Goal: Task Accomplishment & Management: Use online tool/utility

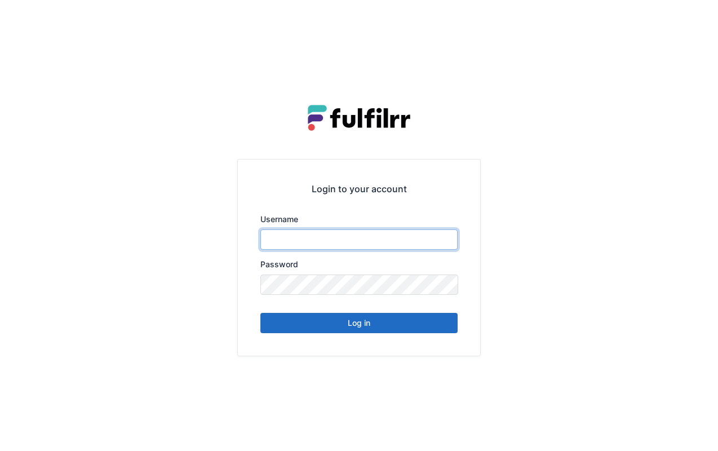
type input "*******"
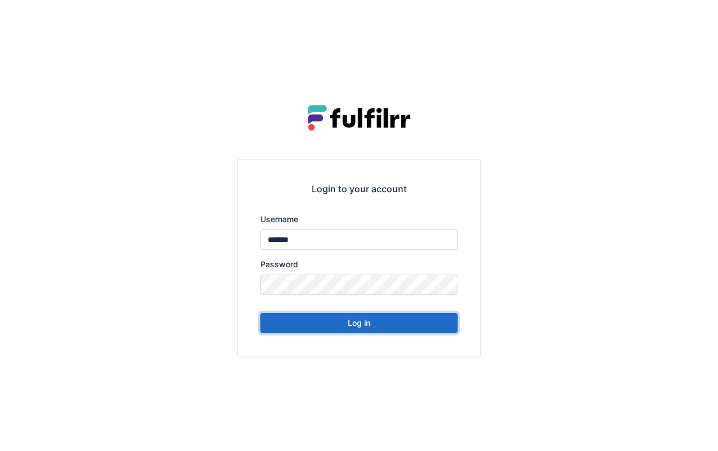
click at [402, 321] on button "Log in" at bounding box center [359, 323] width 197 height 20
click at [407, 326] on button "Log in" at bounding box center [359, 323] width 197 height 20
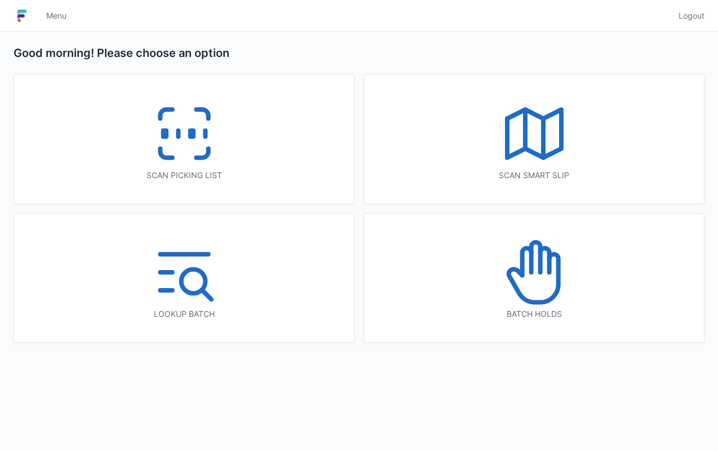
click at [275, 169] on div "Scan picking list" at bounding box center [184, 139] width 340 height 129
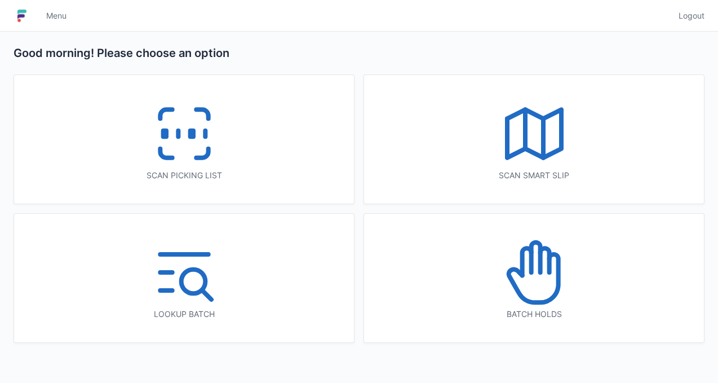
click at [263, 167] on div "Scan picking list" at bounding box center [184, 139] width 340 height 129
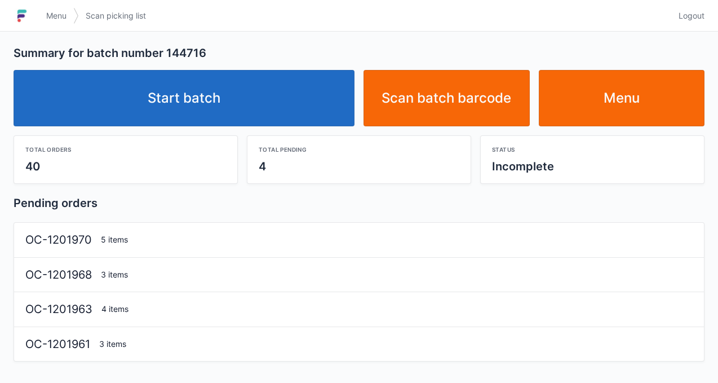
click at [294, 103] on link "Start batch" at bounding box center [184, 98] width 341 height 56
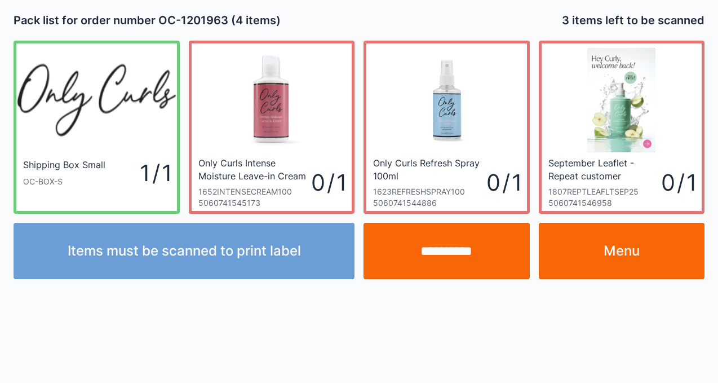
click at [479, 59] on img at bounding box center [447, 100] width 104 height 104
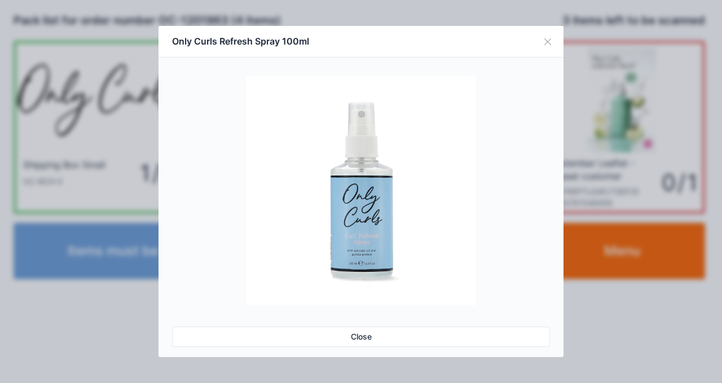
click at [546, 41] on button "Close" at bounding box center [548, 42] width 32 height 32
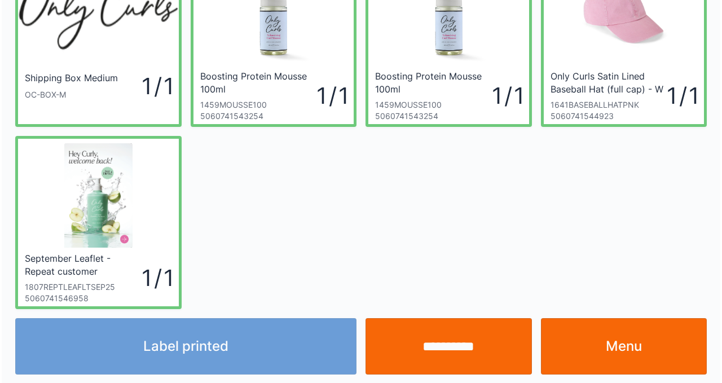
scroll to position [89, 0]
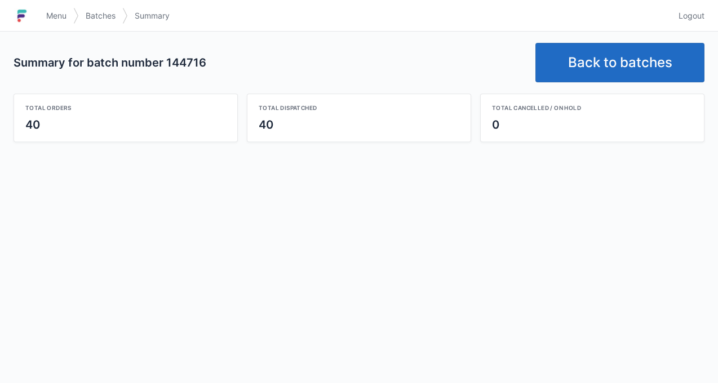
click at [637, 66] on link "Back to batches" at bounding box center [620, 62] width 169 height 39
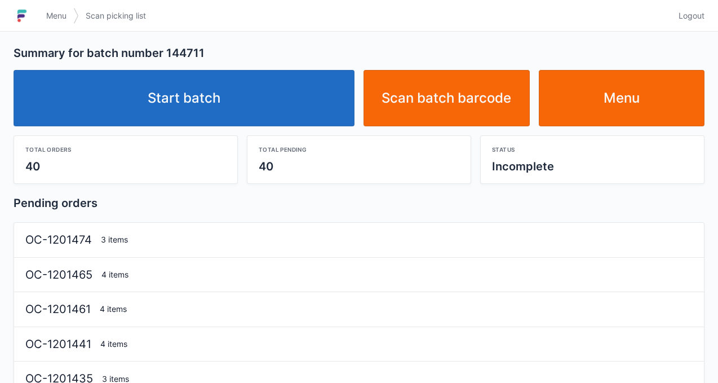
click at [300, 120] on link "Start batch" at bounding box center [184, 98] width 341 height 56
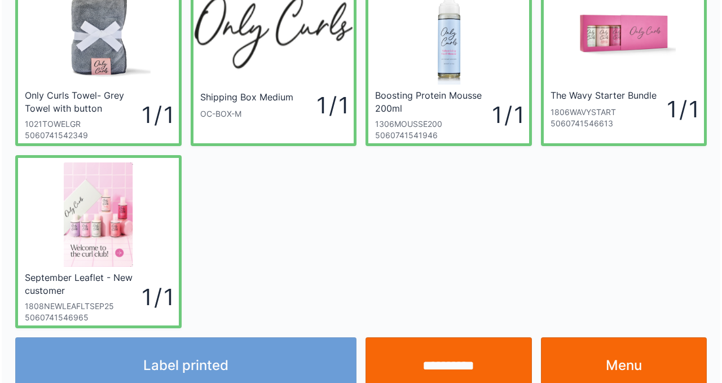
scroll to position [89, 0]
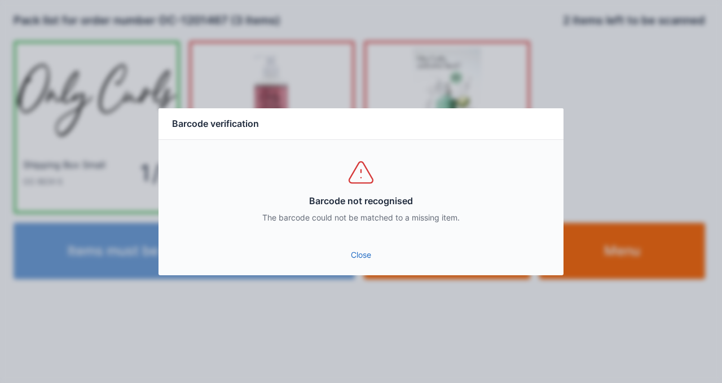
click at [359, 245] on link "Close" at bounding box center [360, 255] width 387 height 20
click at [360, 262] on link "Close" at bounding box center [360, 255] width 387 height 20
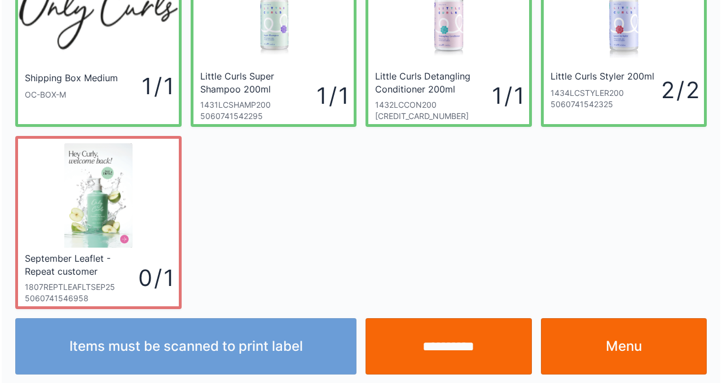
scroll to position [89, 0]
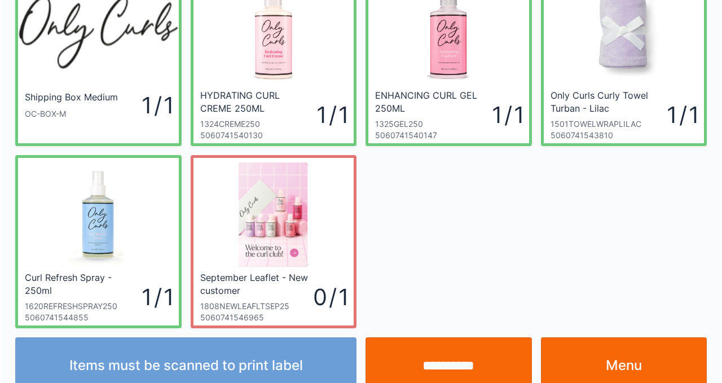
scroll to position [89, 0]
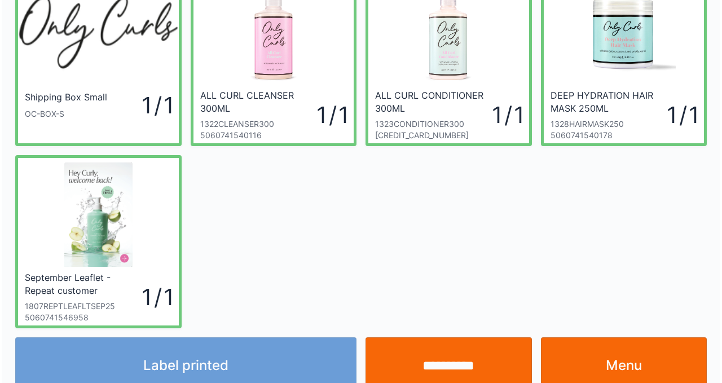
scroll to position [89, 0]
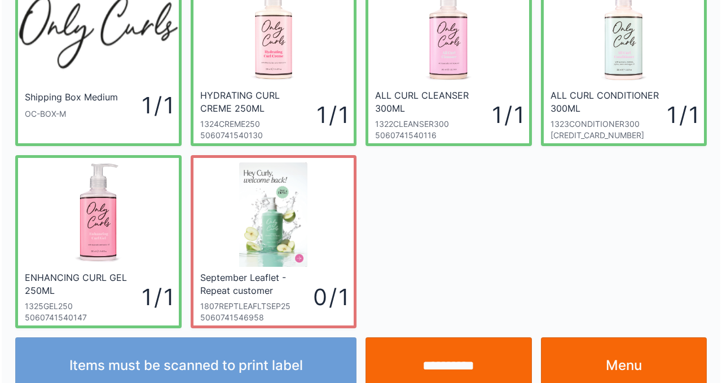
scroll to position [89, 0]
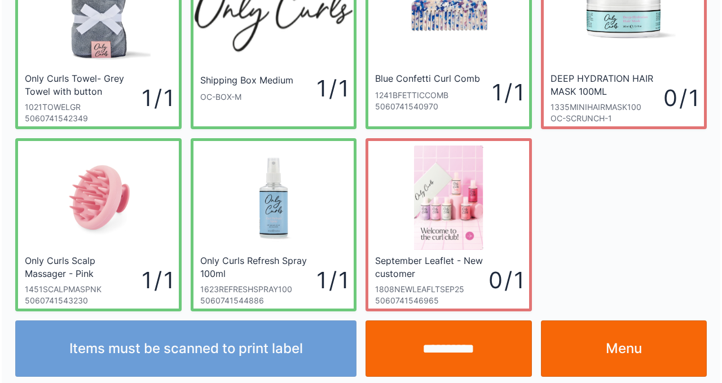
scroll to position [89, 0]
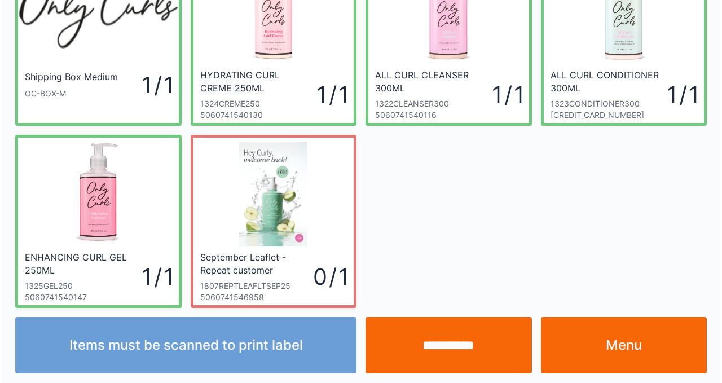
scroll to position [89, 0]
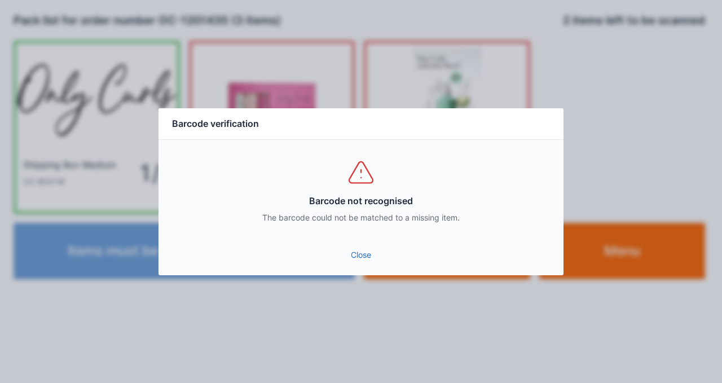
click at [364, 262] on link "Close" at bounding box center [360, 255] width 387 height 20
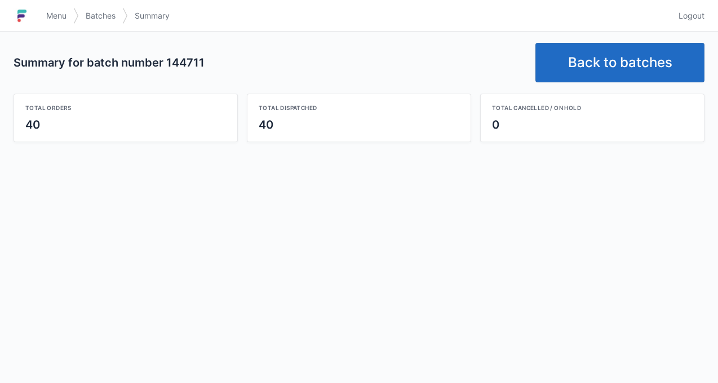
click at [63, 17] on span "Menu" at bounding box center [56, 15] width 20 height 11
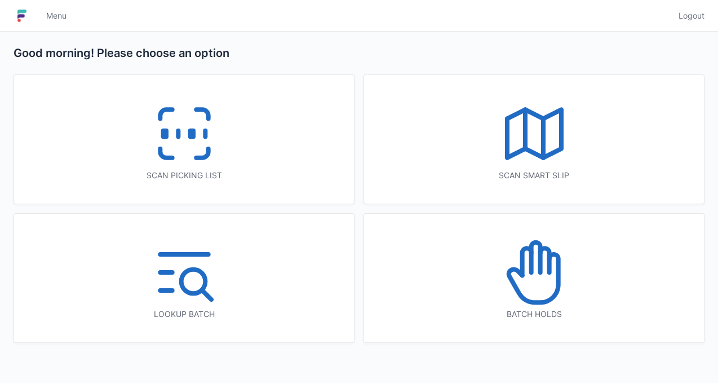
click at [261, 175] on div "Scan picking list" at bounding box center [184, 175] width 295 height 11
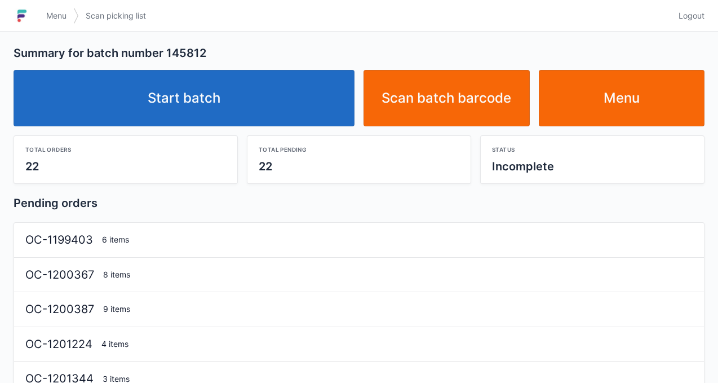
click at [328, 116] on link "Start batch" at bounding box center [184, 98] width 341 height 56
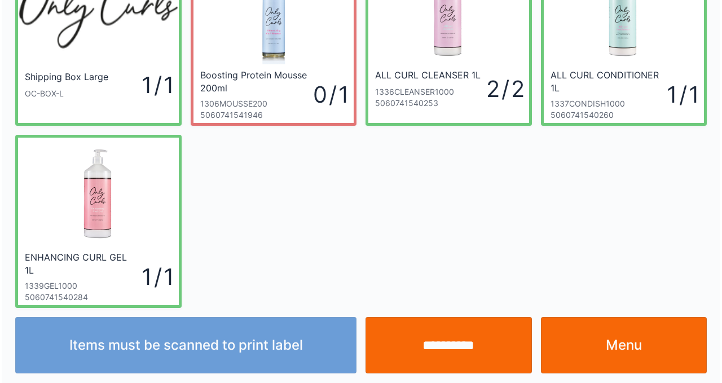
scroll to position [89, 0]
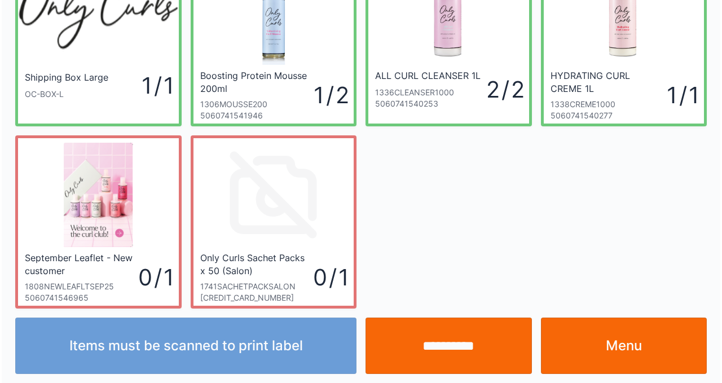
scroll to position [89, 0]
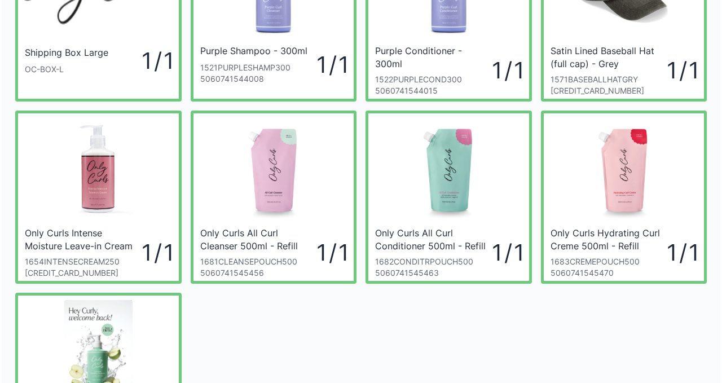
scroll to position [114, 0]
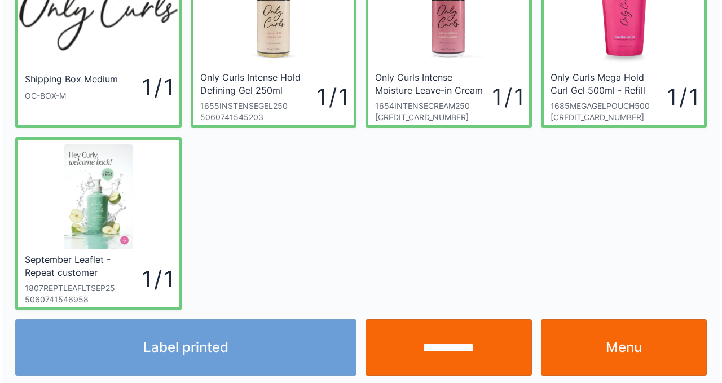
scroll to position [89, 0]
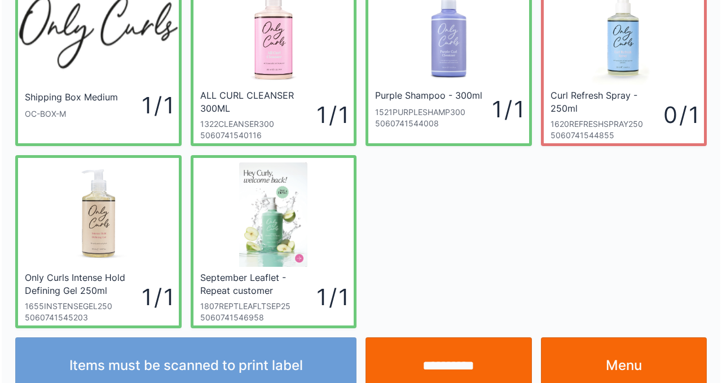
scroll to position [89, 0]
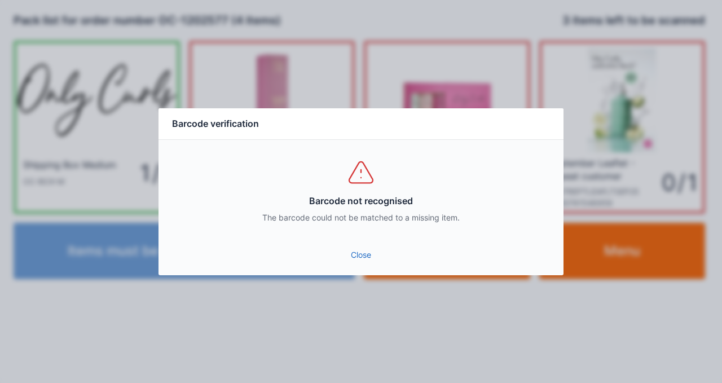
click at [368, 262] on link "Close" at bounding box center [360, 255] width 387 height 20
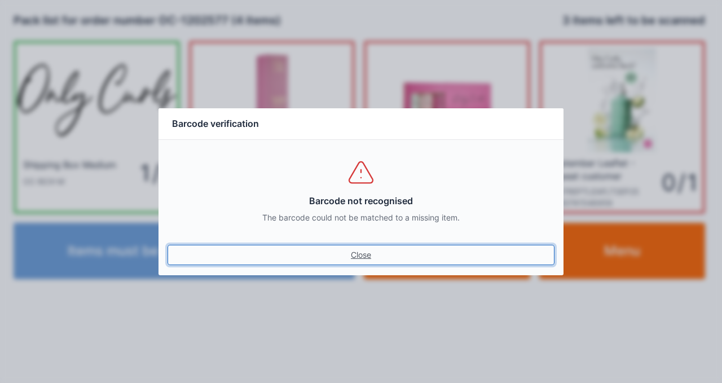
click at [372, 257] on link "Close" at bounding box center [360, 255] width 387 height 20
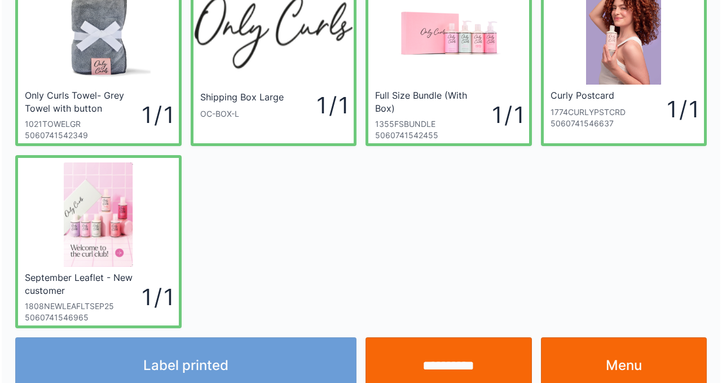
scroll to position [89, 0]
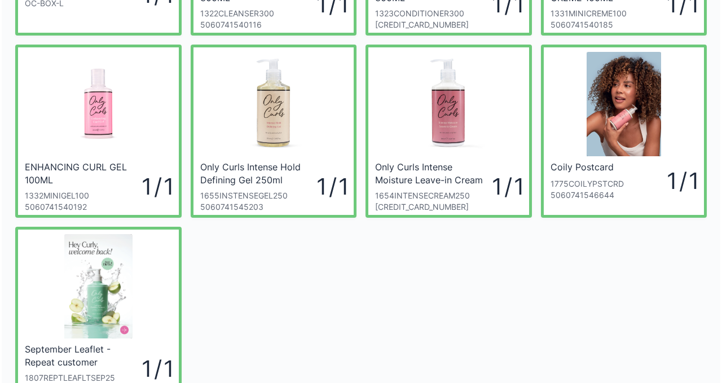
scroll to position [180, 0]
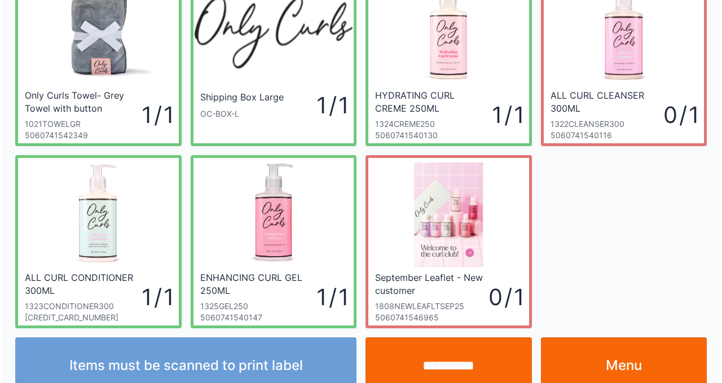
scroll to position [89, 0]
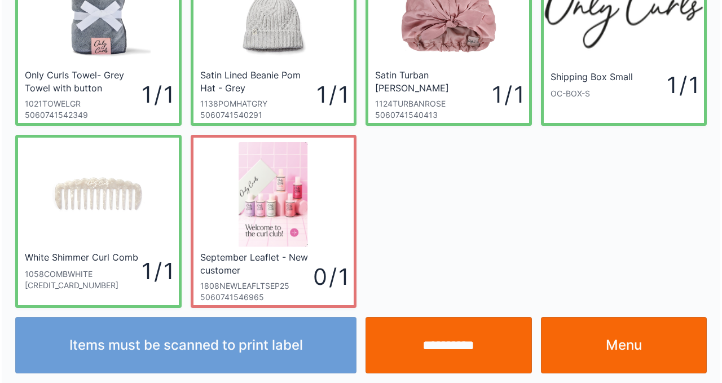
scroll to position [89, 0]
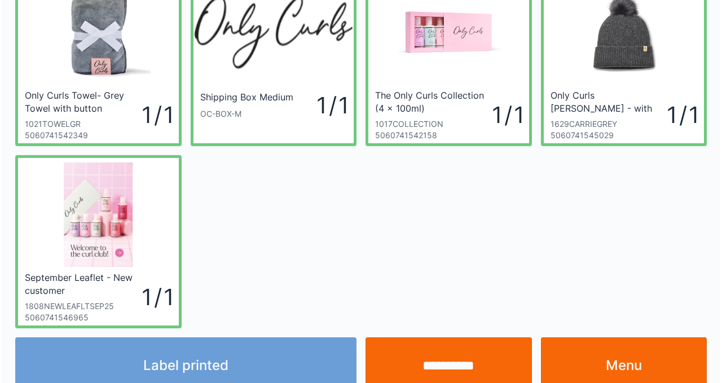
scroll to position [89, 0]
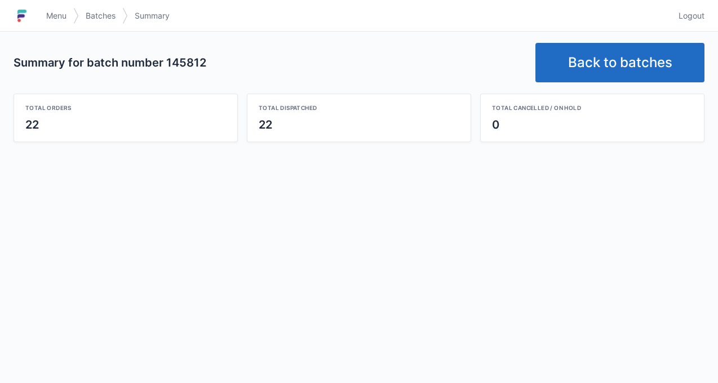
click at [57, 33] on div "Summary for batch number 145812 Back to batches Total orders 22 Total dispatche…" at bounding box center [359, 93] width 718 height 122
click at [57, 22] on link "Menu" at bounding box center [56, 16] width 34 height 20
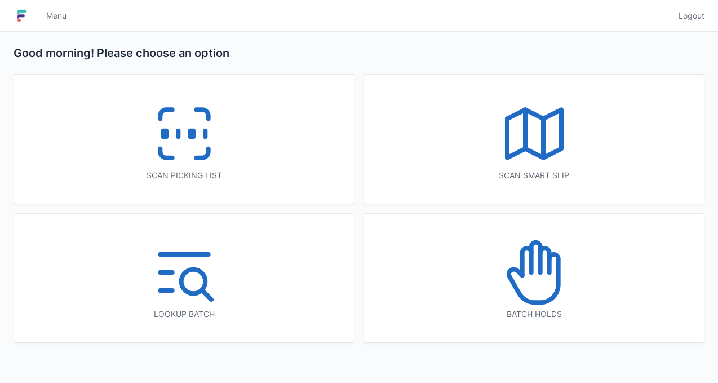
click at [178, 136] on line at bounding box center [178, 134] width 0 height 6
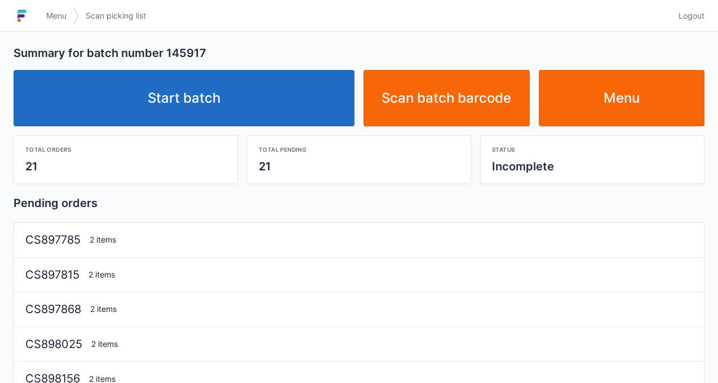
click at [297, 116] on link "Start batch" at bounding box center [184, 98] width 341 height 56
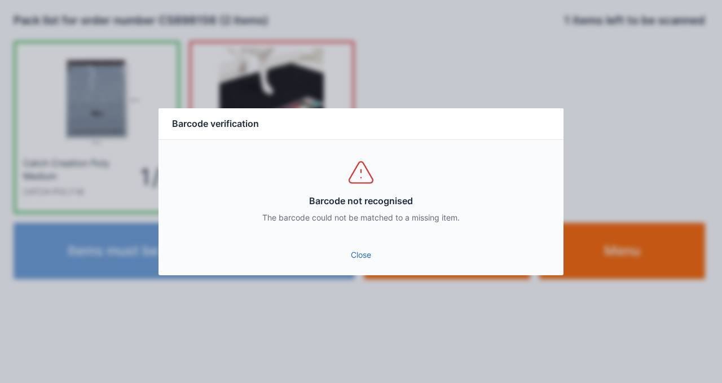
click at [363, 252] on link "Close" at bounding box center [360, 255] width 387 height 20
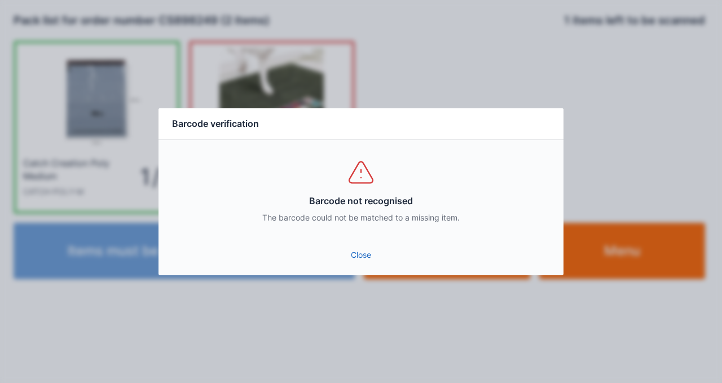
click at [368, 238] on div "Barcode not recognised The barcode could not be matched to a missing item." at bounding box center [360, 191] width 405 height 102
click at [362, 264] on link "Close" at bounding box center [360, 255] width 387 height 20
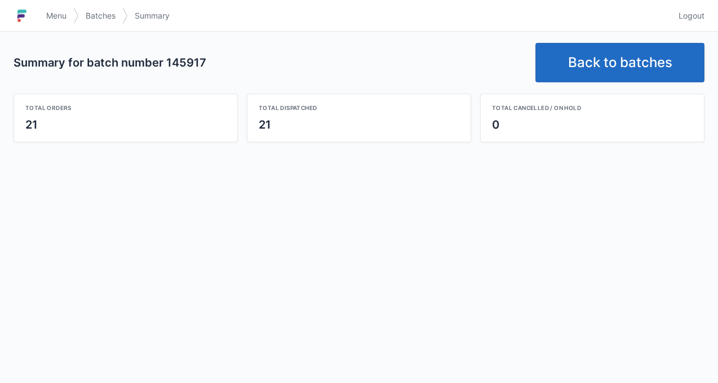
click at [63, 23] on link "Menu" at bounding box center [56, 16] width 34 height 20
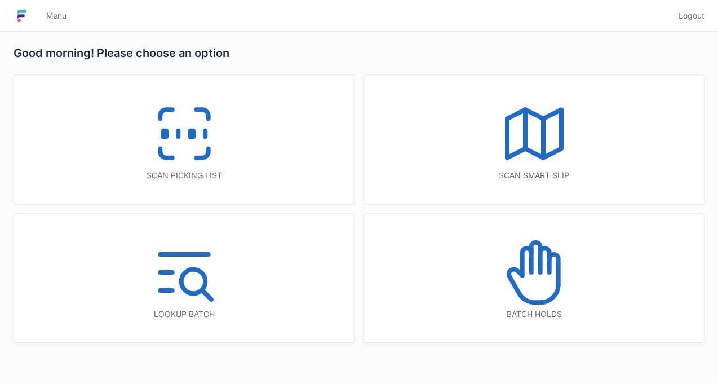
click at [237, 164] on div "Scan picking list" at bounding box center [184, 139] width 340 height 129
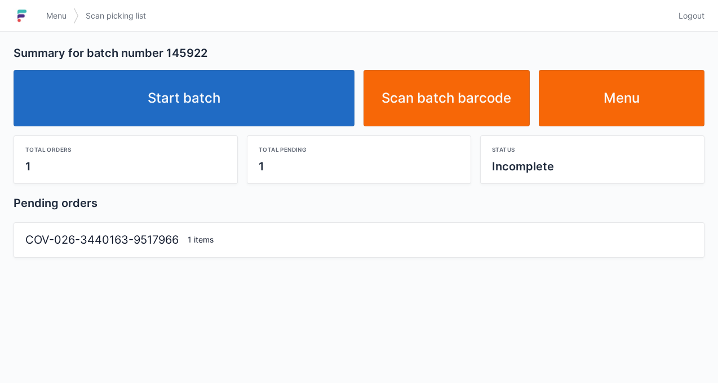
click at [321, 105] on link "Start batch" at bounding box center [184, 98] width 341 height 56
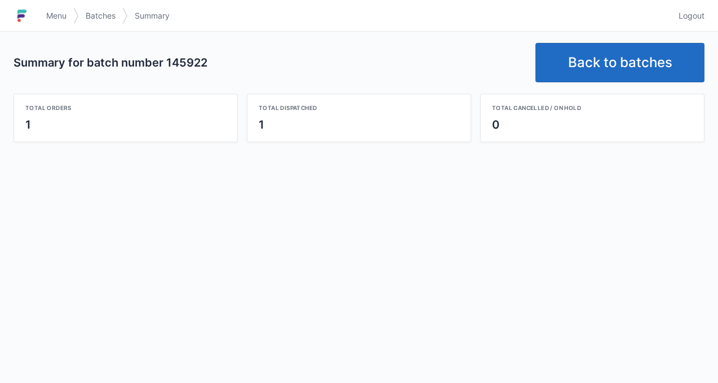
click at [55, 14] on span "Menu" at bounding box center [56, 15] width 20 height 11
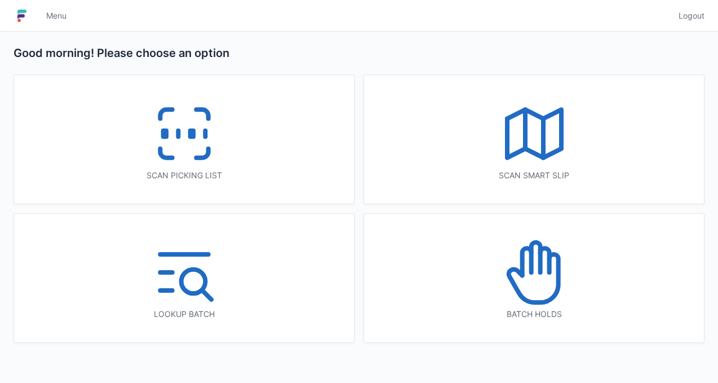
click at [245, 152] on div "Scan picking list" at bounding box center [184, 139] width 340 height 129
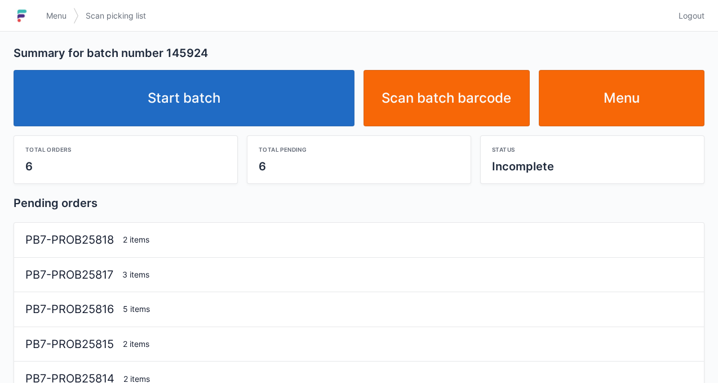
click at [307, 107] on link "Start batch" at bounding box center [184, 98] width 341 height 56
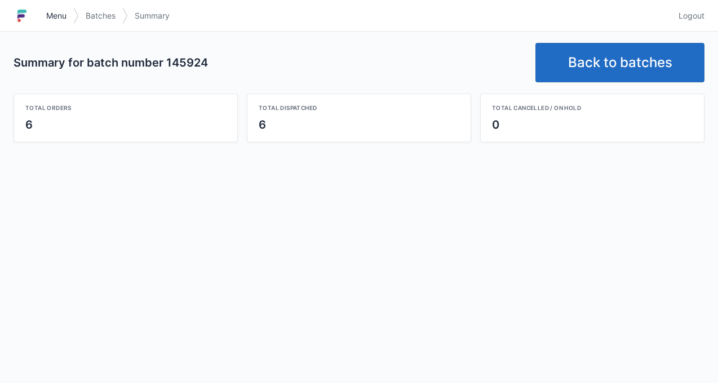
click at [65, 10] on span "Menu" at bounding box center [56, 15] width 20 height 11
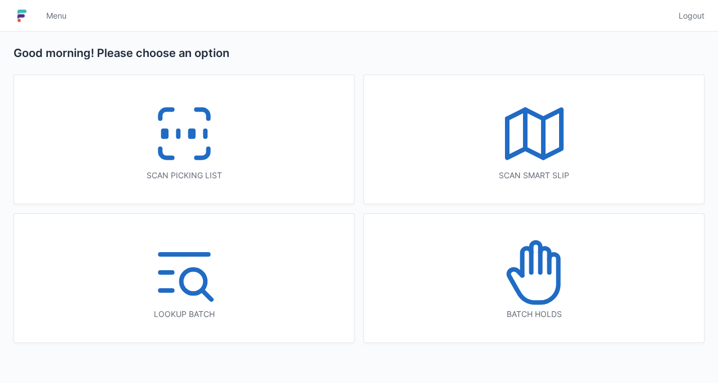
click at [244, 132] on div "Scan picking list" at bounding box center [184, 139] width 340 height 129
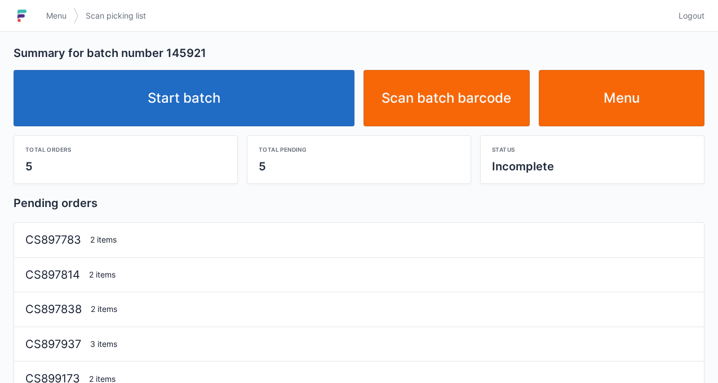
click at [272, 113] on link "Start batch" at bounding box center [184, 98] width 341 height 56
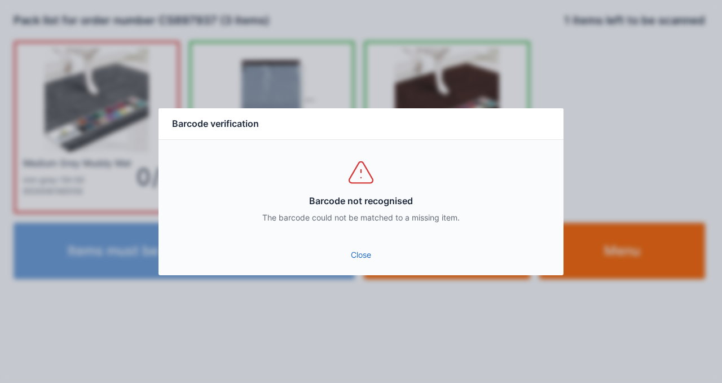
click at [360, 263] on link "Close" at bounding box center [360, 255] width 387 height 20
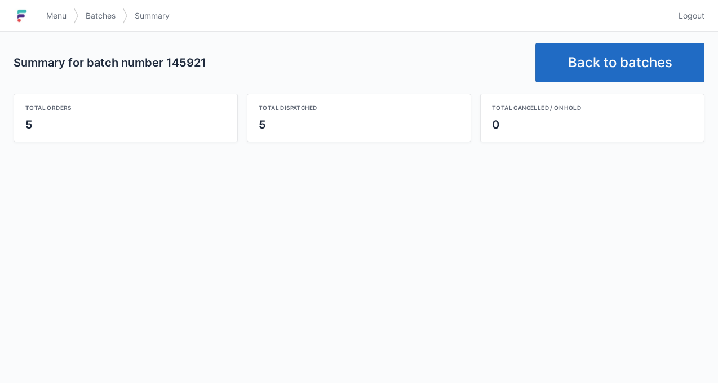
click at [58, 20] on span "Menu" at bounding box center [56, 15] width 20 height 11
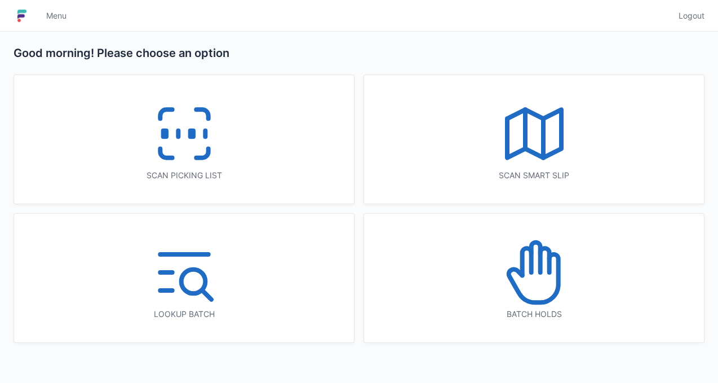
click at [176, 121] on icon at bounding box center [184, 134] width 72 height 72
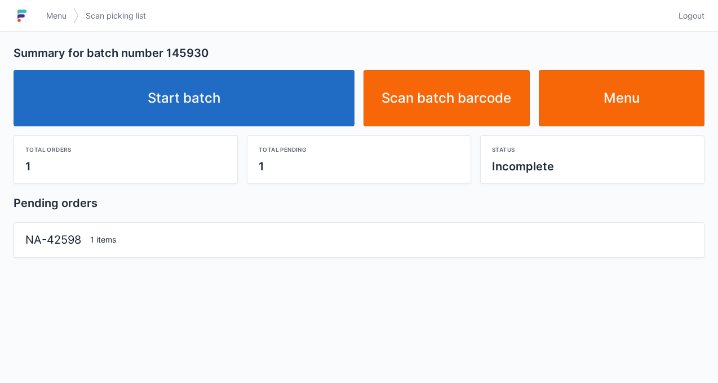
click at [310, 110] on link "Start batch" at bounding box center [184, 98] width 341 height 56
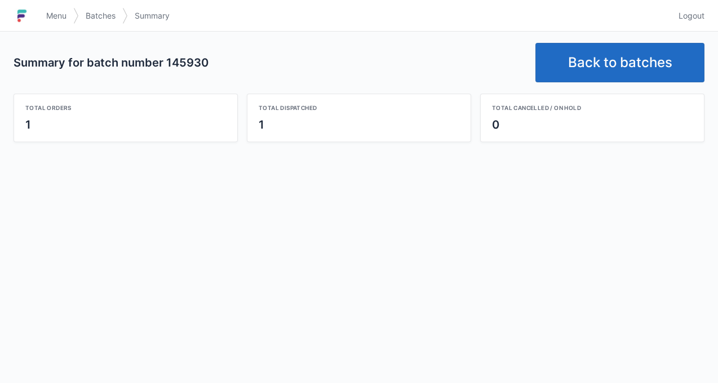
click at [51, 10] on span "Menu" at bounding box center [56, 15] width 20 height 11
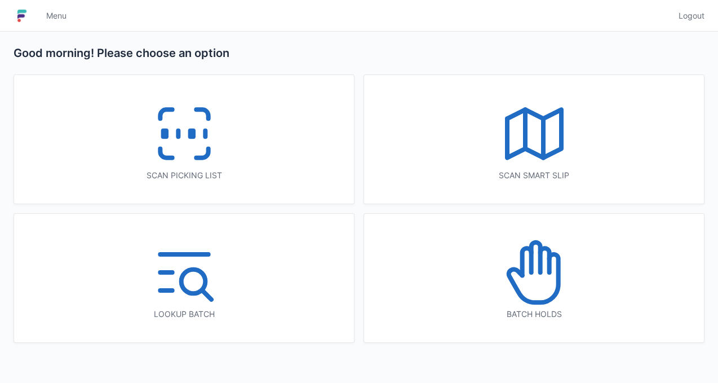
click at [178, 83] on div "Scan picking list" at bounding box center [184, 139] width 340 height 129
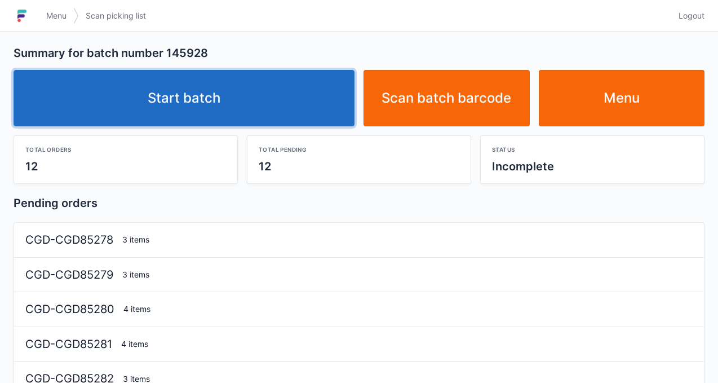
click at [303, 106] on link "Start batch" at bounding box center [184, 98] width 341 height 56
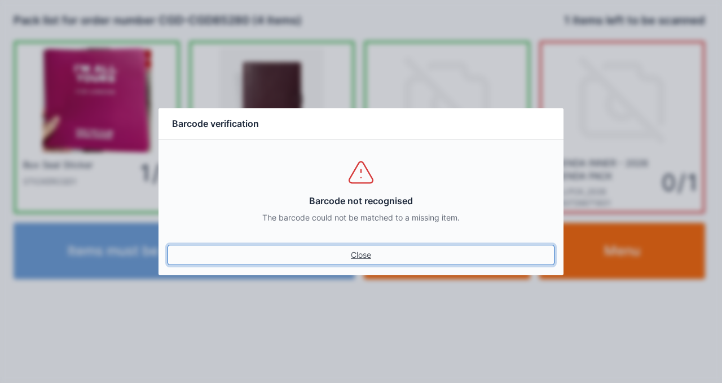
click at [365, 262] on link "Close" at bounding box center [360, 255] width 387 height 20
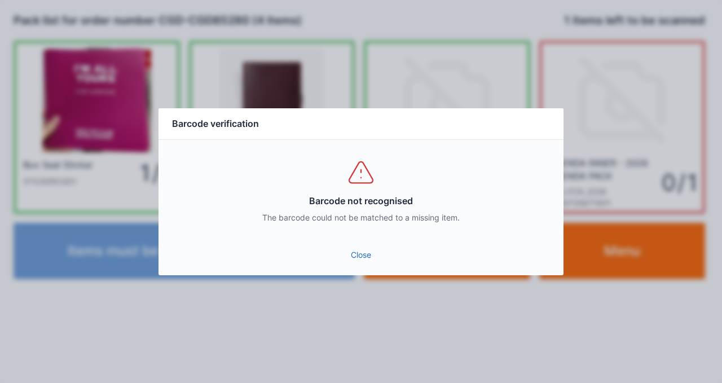
click at [373, 236] on div "Barcode not recognised The barcode could not be matched to a missing item." at bounding box center [360, 191] width 405 height 102
click at [369, 249] on link "Close" at bounding box center [360, 255] width 387 height 20
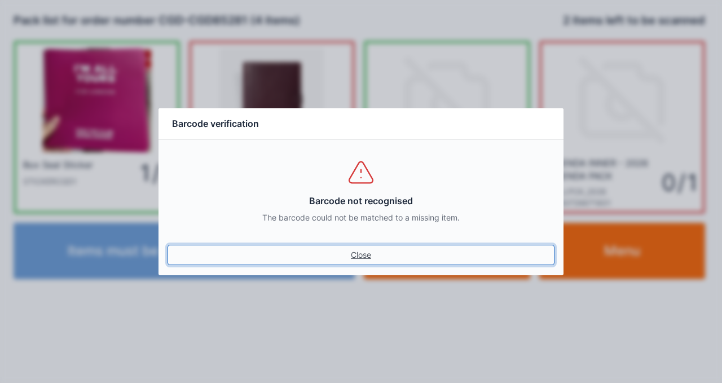
click at [367, 258] on link "Close" at bounding box center [360, 255] width 387 height 20
click at [364, 255] on link "Close" at bounding box center [360, 255] width 387 height 20
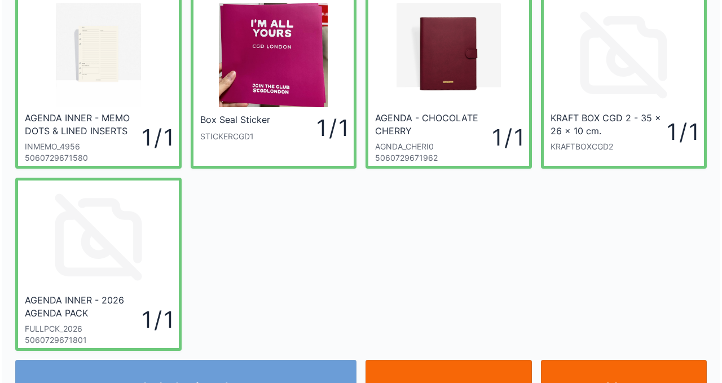
scroll to position [68, 0]
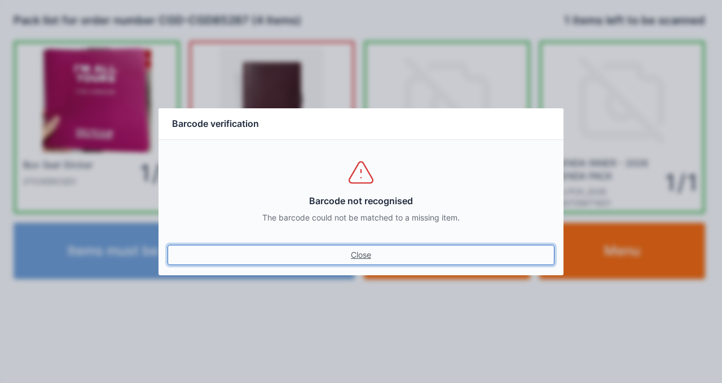
click at [379, 262] on link "Close" at bounding box center [360, 255] width 387 height 20
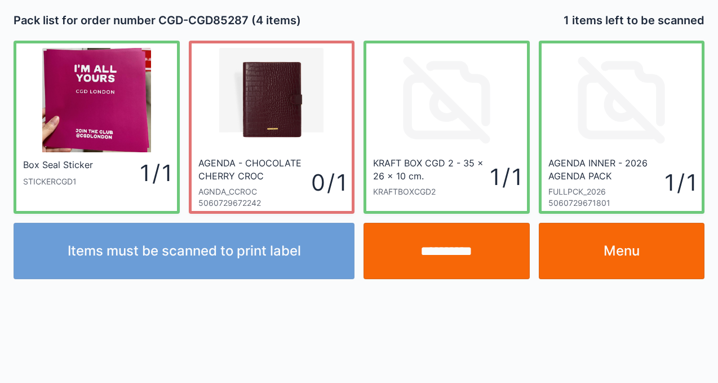
click at [459, 254] on input "**********" at bounding box center [447, 251] width 166 height 56
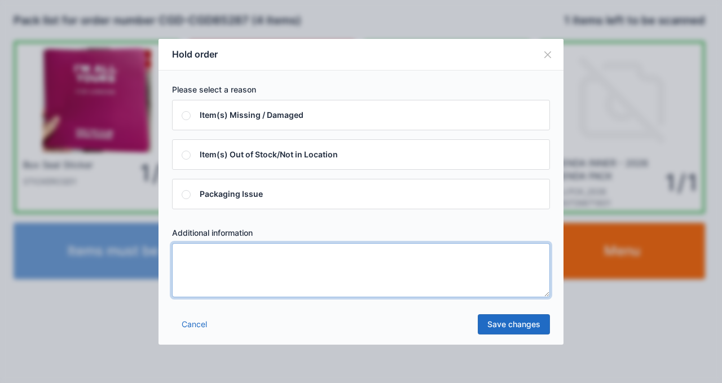
click at [235, 255] on textarea at bounding box center [361, 270] width 378 height 54
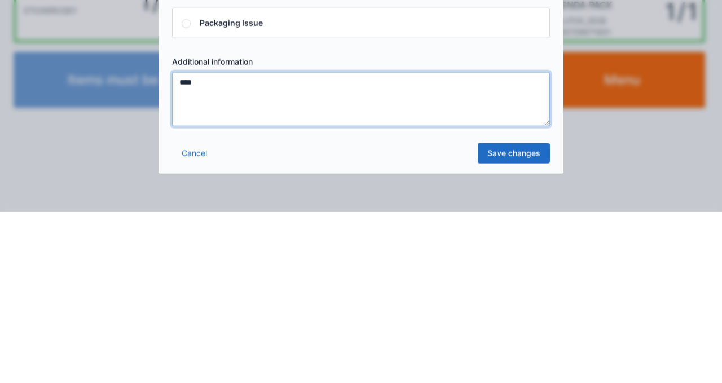
type textarea "****"
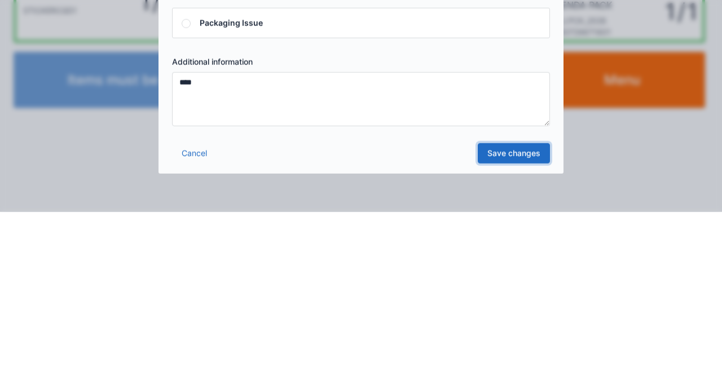
click at [526, 326] on link "Save changes" at bounding box center [514, 324] width 72 height 20
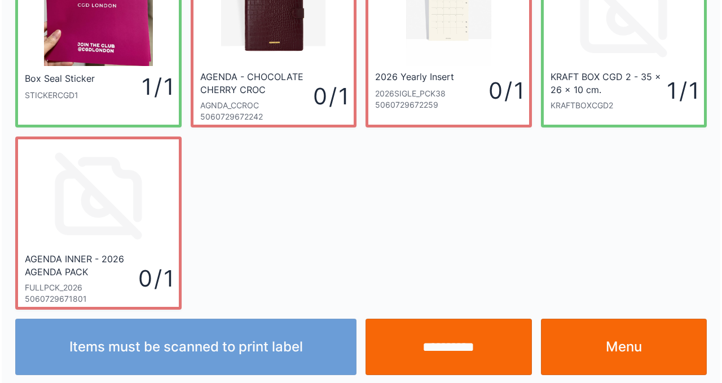
scroll to position [89, 0]
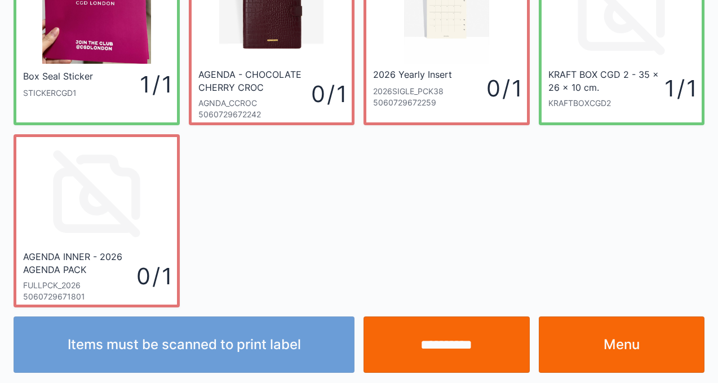
click at [486, 346] on input "**********" at bounding box center [447, 344] width 166 height 56
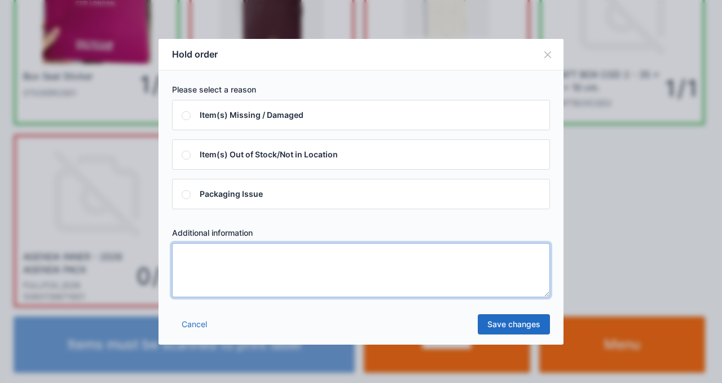
click at [289, 269] on textarea at bounding box center [361, 270] width 378 height 54
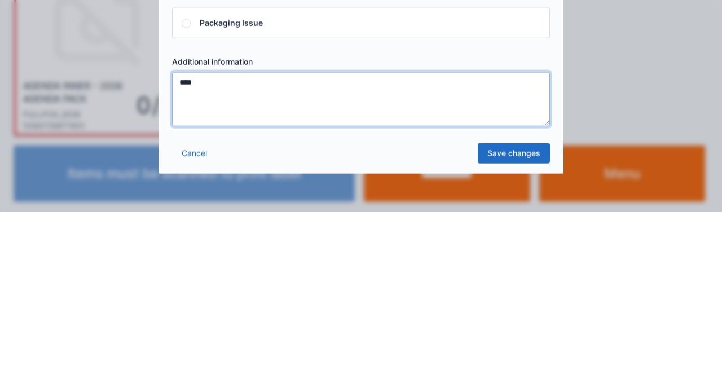
type textarea "****"
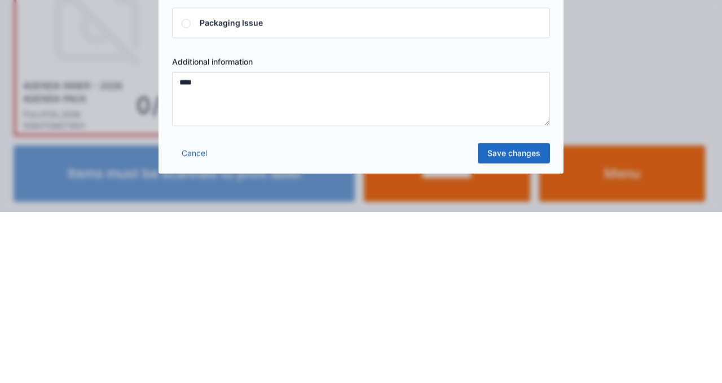
click at [527, 330] on link "Save changes" at bounding box center [514, 324] width 72 height 20
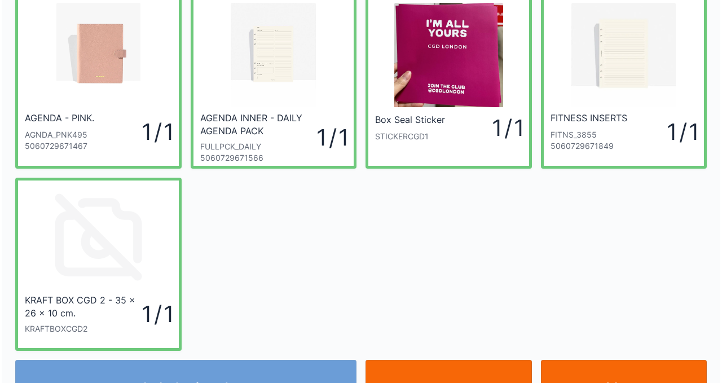
scroll to position [68, 0]
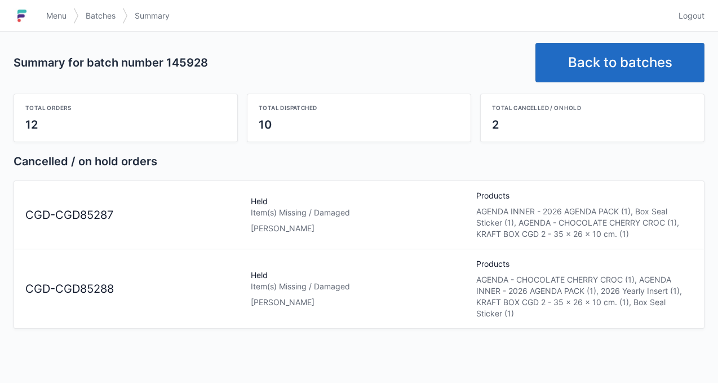
click at [55, 20] on span "Menu" at bounding box center [56, 15] width 20 height 11
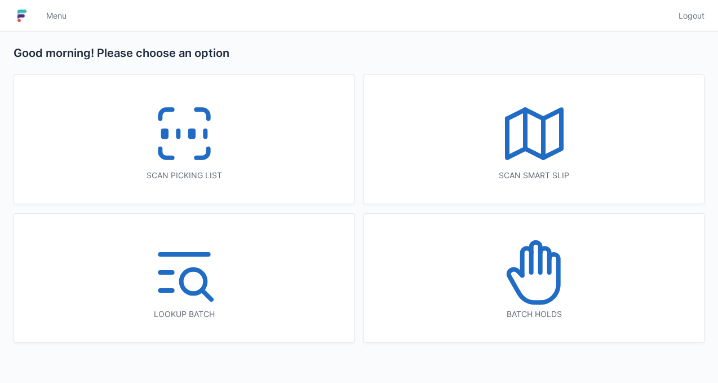
click at [295, 139] on div "Scan picking list" at bounding box center [184, 139] width 340 height 129
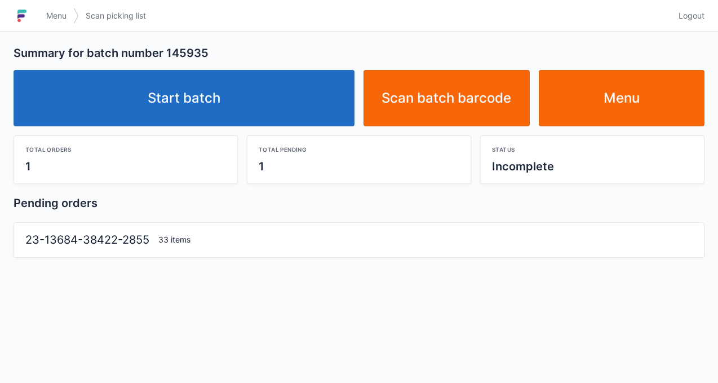
click at [290, 120] on link "Start batch" at bounding box center [184, 98] width 341 height 56
click at [652, 90] on link "Menu" at bounding box center [622, 98] width 166 height 56
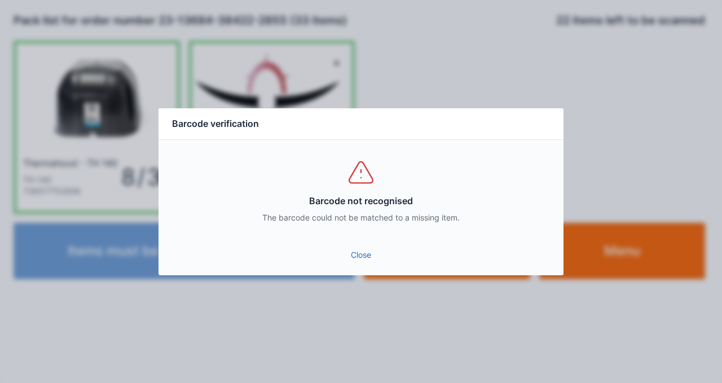
click at [361, 245] on link "Close" at bounding box center [360, 255] width 387 height 20
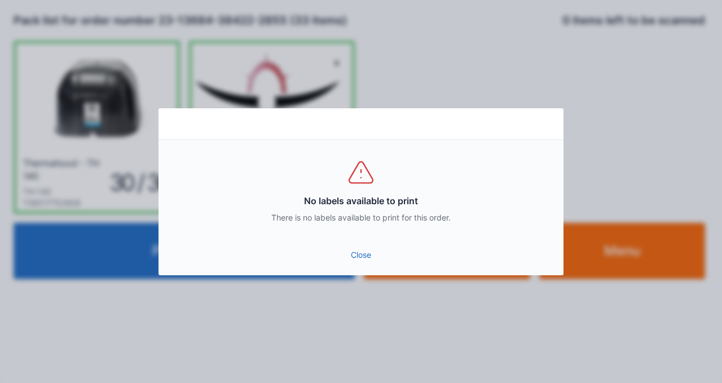
click at [365, 262] on link "Close" at bounding box center [360, 255] width 387 height 20
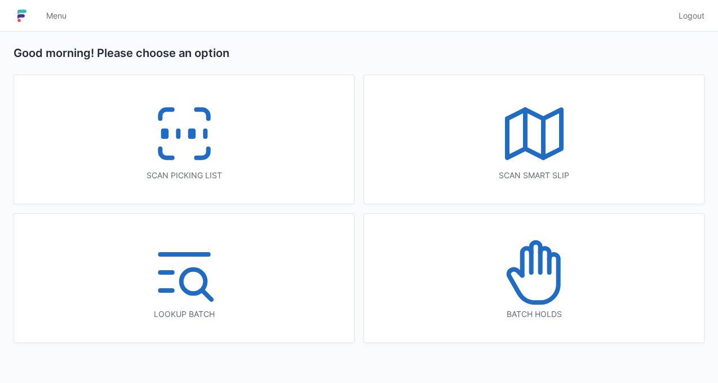
click at [222, 177] on div "Scan picking list" at bounding box center [184, 175] width 295 height 11
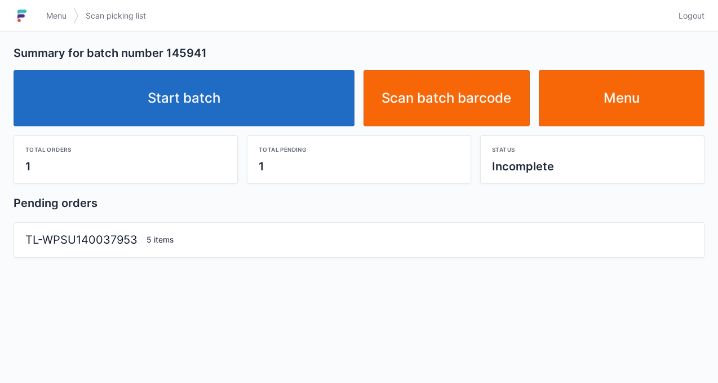
click at [290, 107] on link "Start batch" at bounding box center [184, 98] width 341 height 56
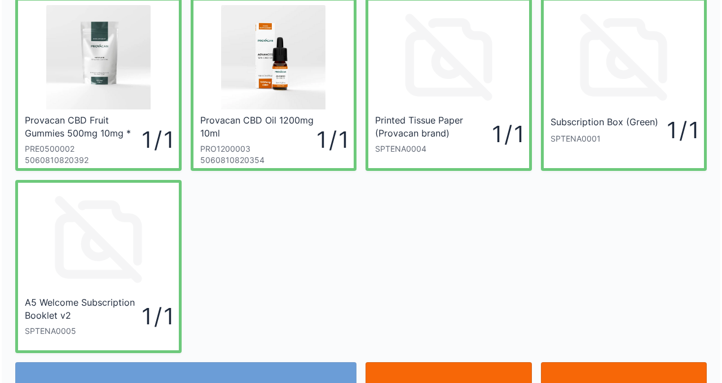
scroll to position [45, 0]
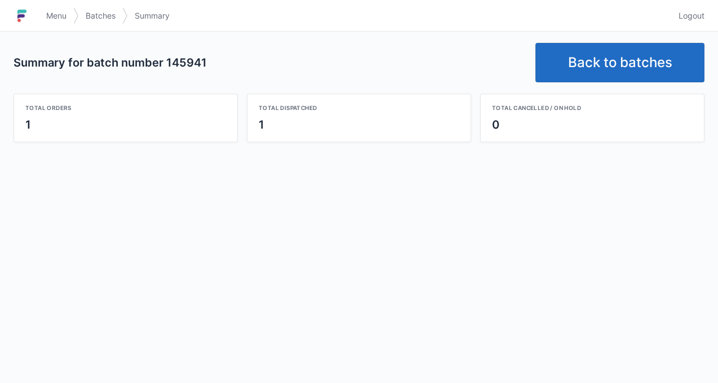
click at [38, 15] on h1 at bounding box center [27, 15] width 26 height 27
click at [56, 21] on link "Menu" at bounding box center [56, 16] width 34 height 20
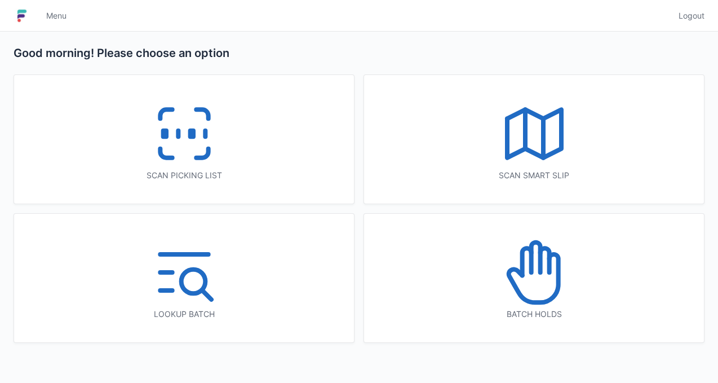
click at [266, 132] on div "Scan picking list" at bounding box center [184, 139] width 340 height 129
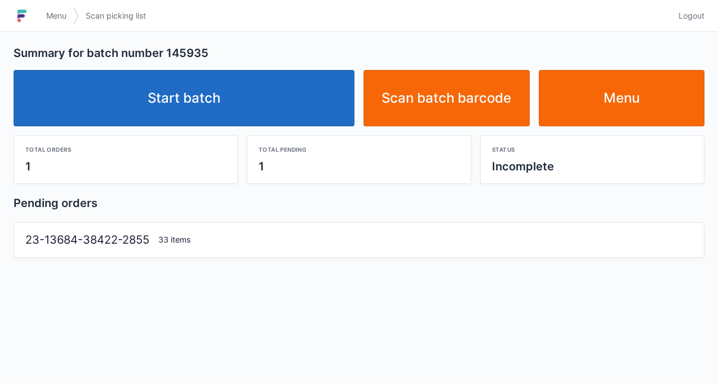
click at [309, 89] on link "Start batch" at bounding box center [184, 98] width 341 height 56
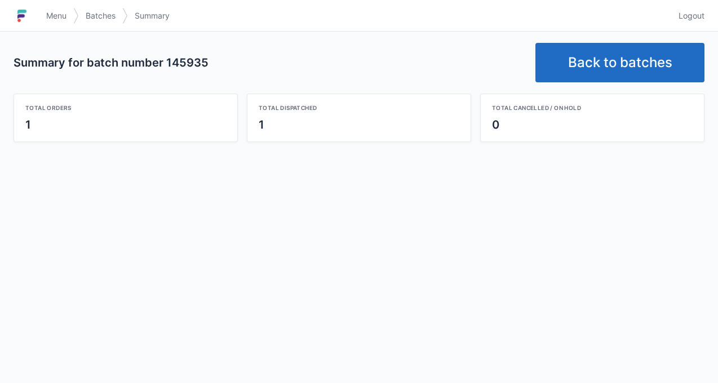
click at [58, 8] on link "Menu" at bounding box center [56, 16] width 34 height 20
click at [70, 20] on link "Menu" at bounding box center [56, 16] width 34 height 20
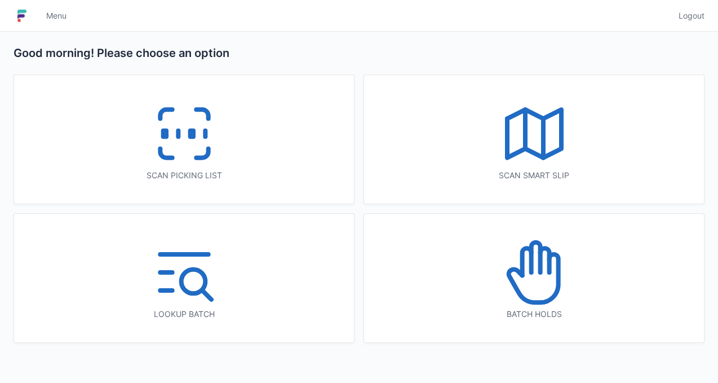
click at [215, 160] on icon at bounding box center [184, 134] width 72 height 72
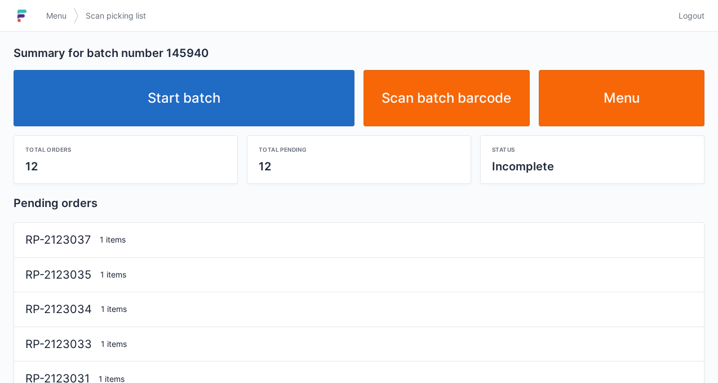
click at [305, 122] on link "Start batch" at bounding box center [184, 98] width 341 height 56
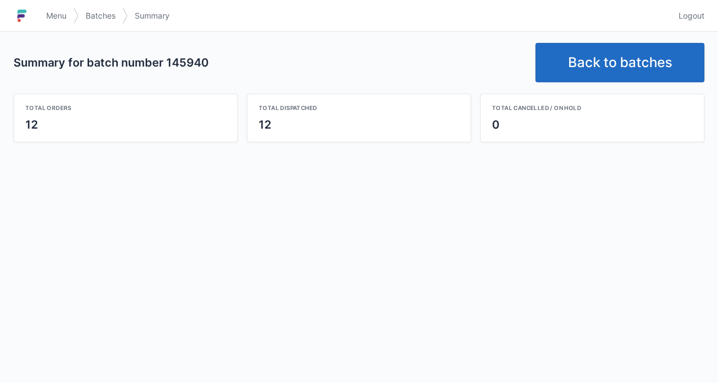
click at [52, 18] on span "Menu" at bounding box center [56, 15] width 20 height 11
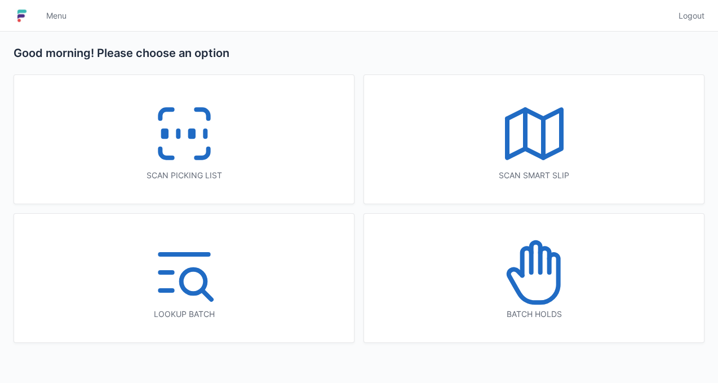
click at [213, 123] on icon at bounding box center [184, 134] width 72 height 72
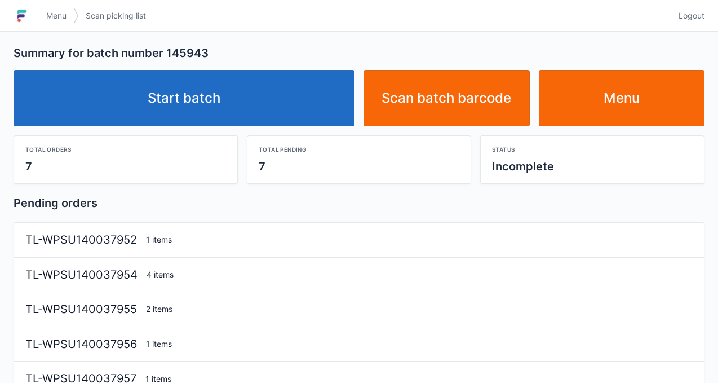
click at [301, 118] on link "Start batch" at bounding box center [184, 98] width 341 height 56
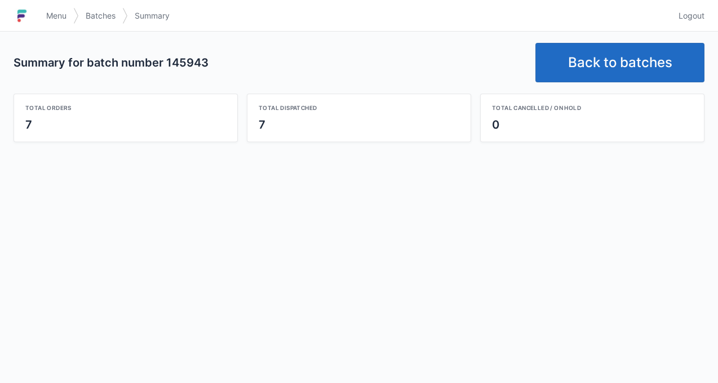
click at [64, 10] on link "Menu" at bounding box center [56, 16] width 34 height 20
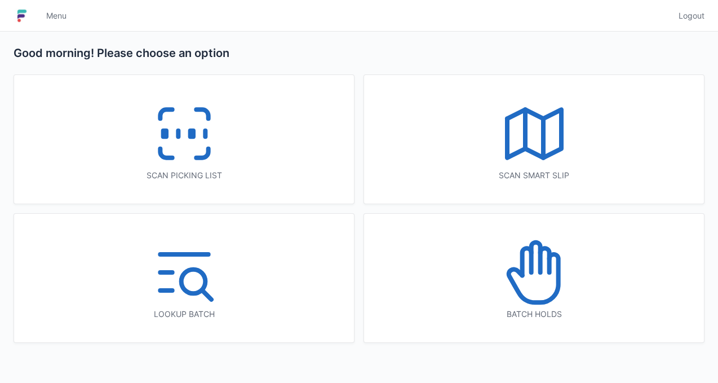
click at [282, 156] on div "Scan picking list" at bounding box center [184, 139] width 340 height 129
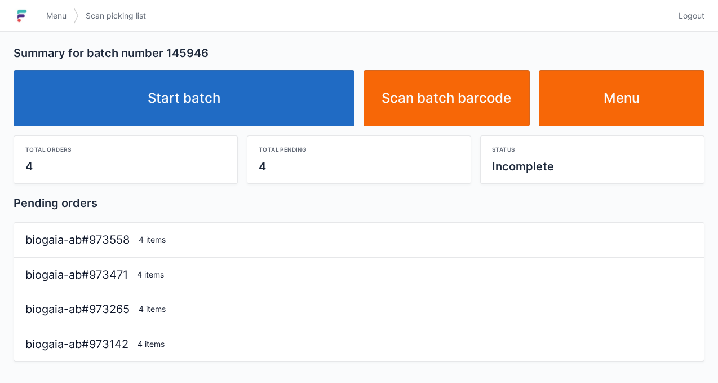
click at [282, 111] on link "Start batch" at bounding box center [184, 98] width 341 height 56
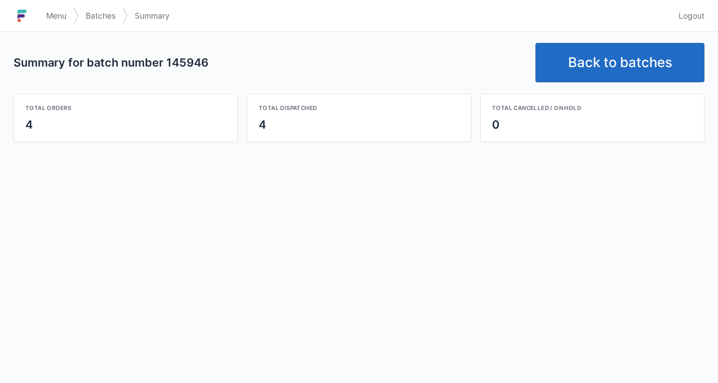
click at [62, 22] on link "Menu" at bounding box center [56, 16] width 34 height 20
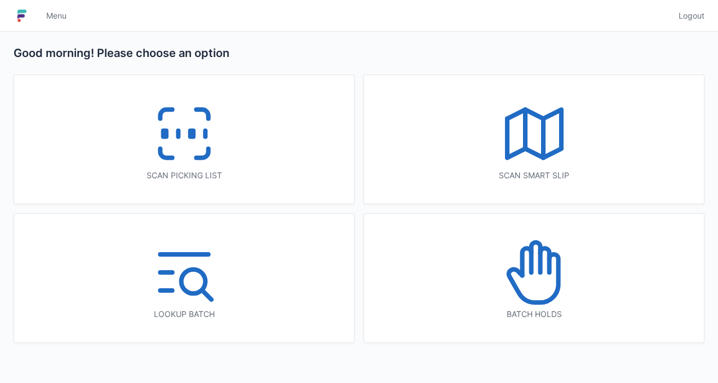
click at [257, 132] on div "Scan picking list" at bounding box center [184, 139] width 340 height 129
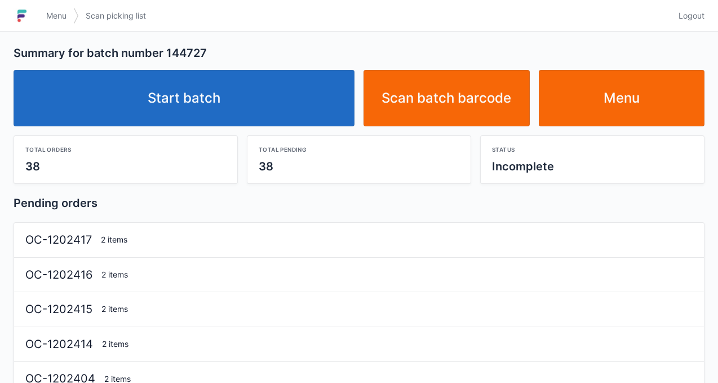
click at [310, 111] on link "Start batch" at bounding box center [184, 98] width 341 height 56
